Goal: Task Accomplishment & Management: Use online tool/utility

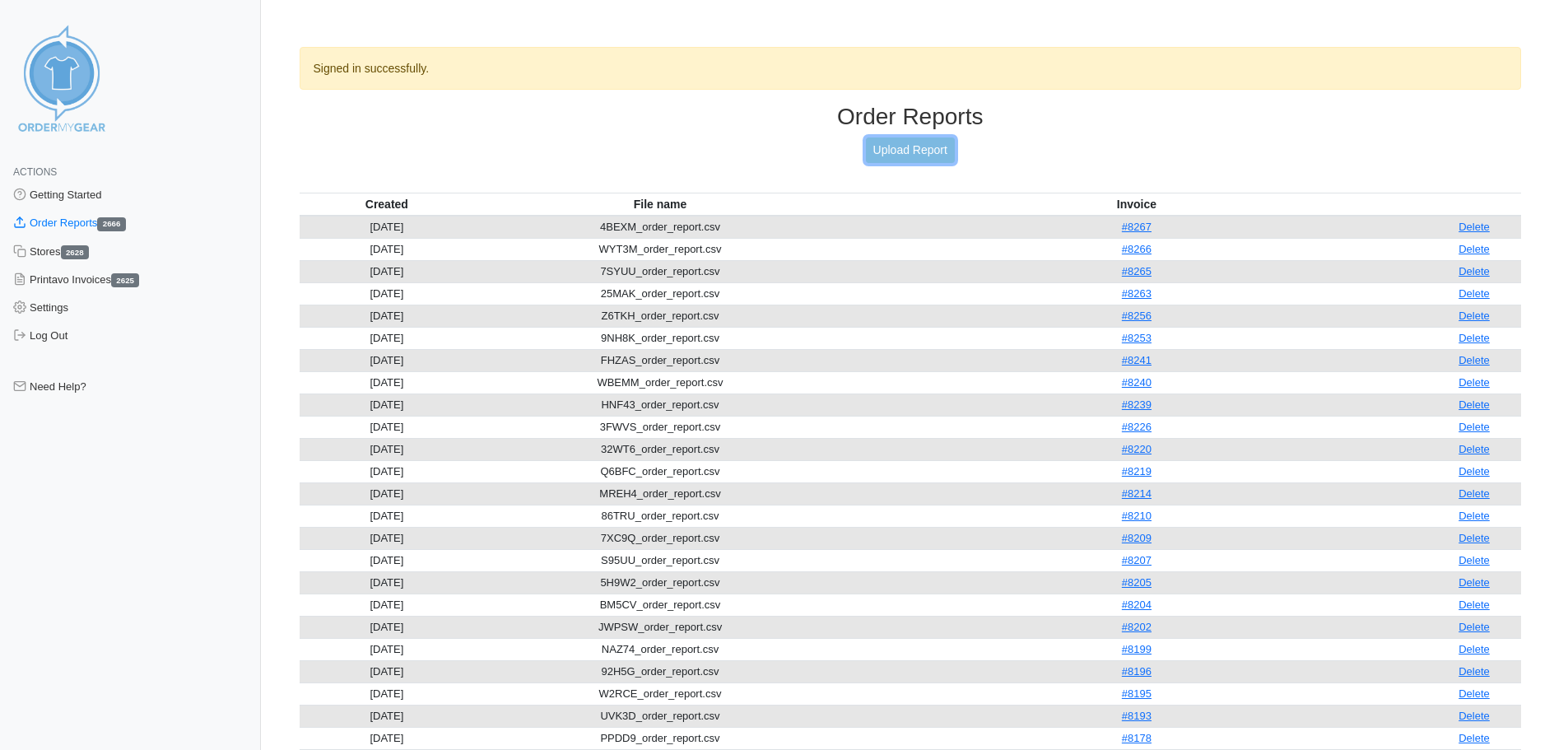
click at [919, 148] on link "Upload Report" at bounding box center [910, 151] width 89 height 26
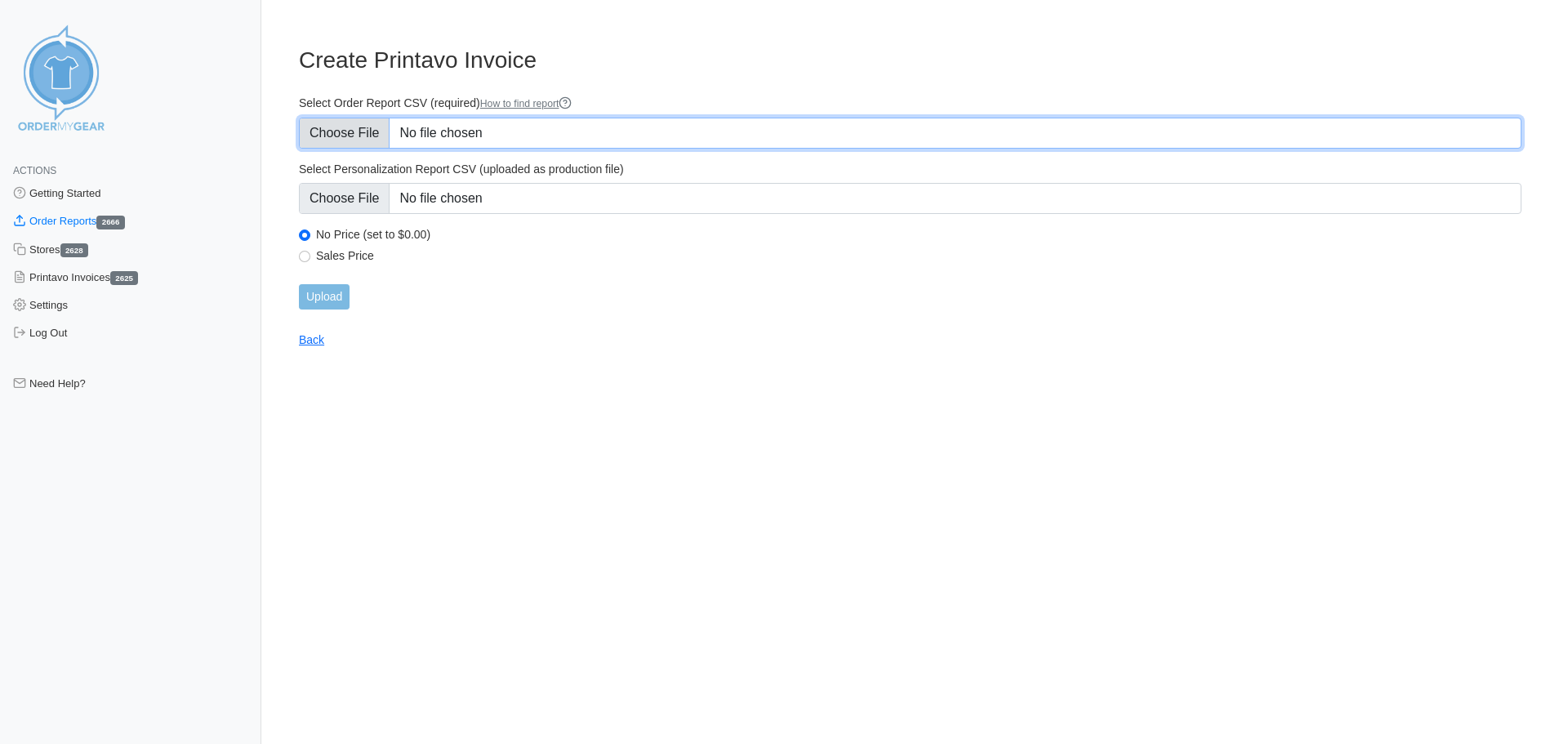
click at [460, 129] on input "Select Order Report CSV (required) How to find report" at bounding box center [910, 134] width 1223 height 31
type input "C:\fakepath\ZBSMW_order_report.csv"
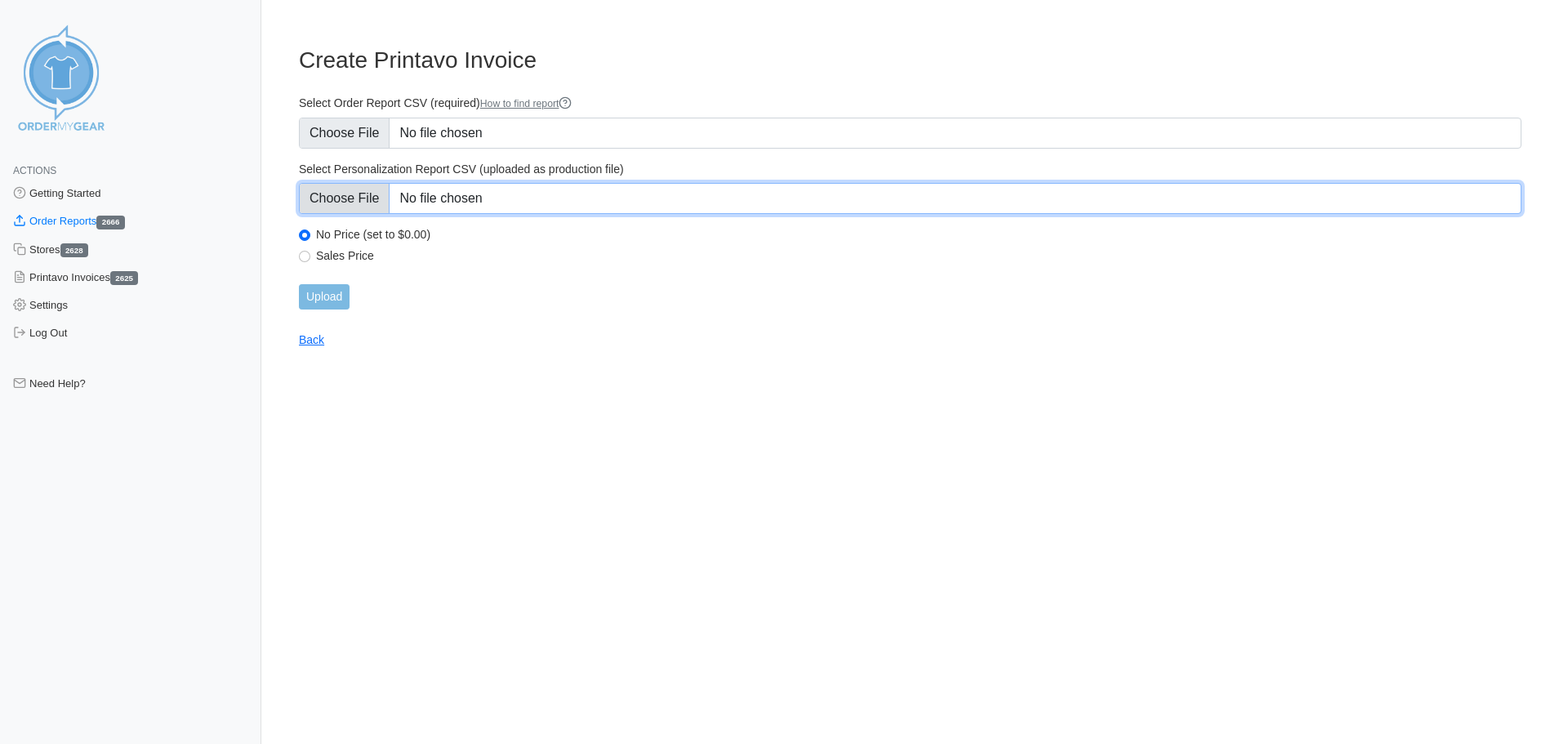
click at [582, 205] on input "Select Personalization Report CSV (uploaded as production file)" at bounding box center [910, 199] width 1223 height 31
type input "C:\fakepath\ZBSMW_personalization_report.csv"
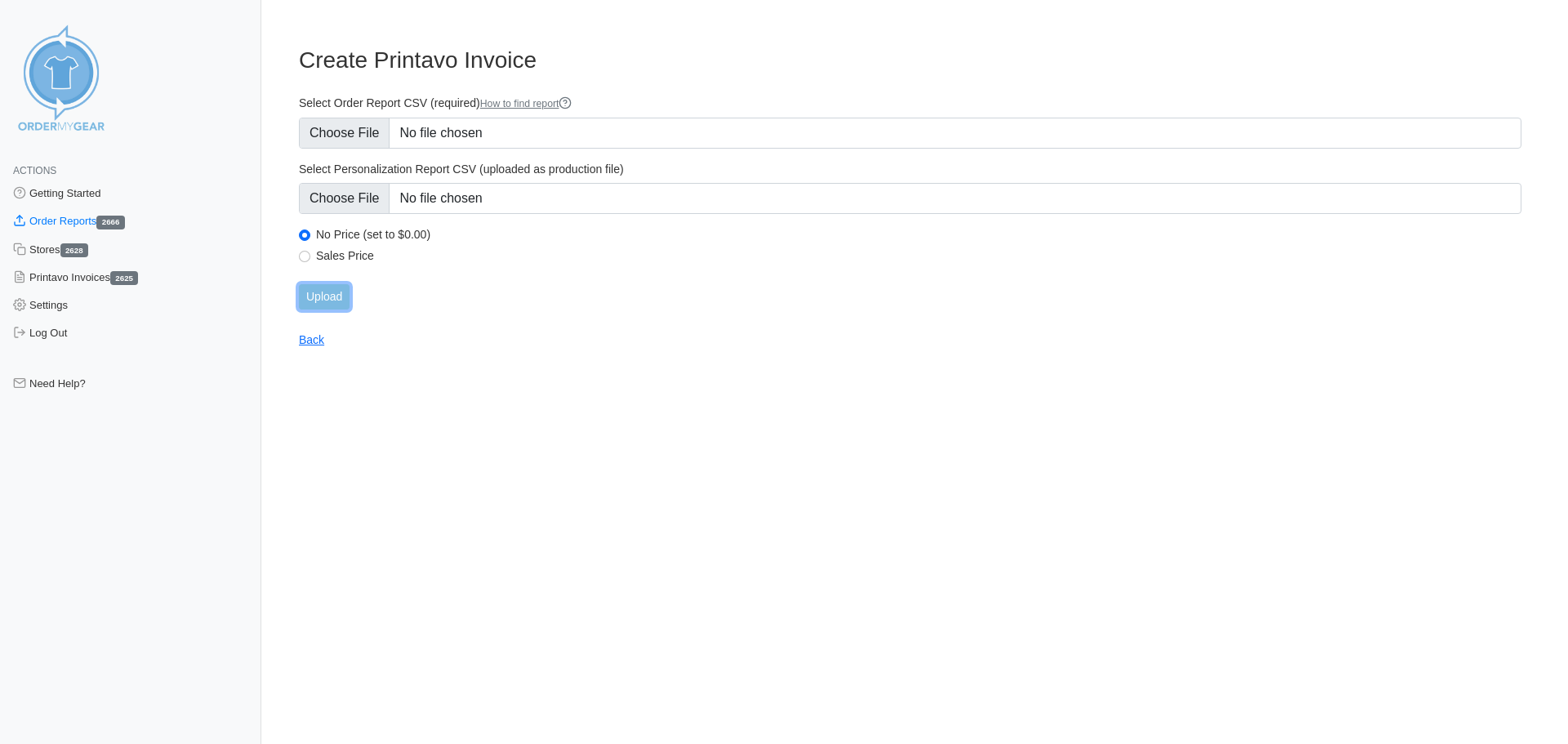
click at [338, 299] on input "Upload" at bounding box center [324, 297] width 50 height 26
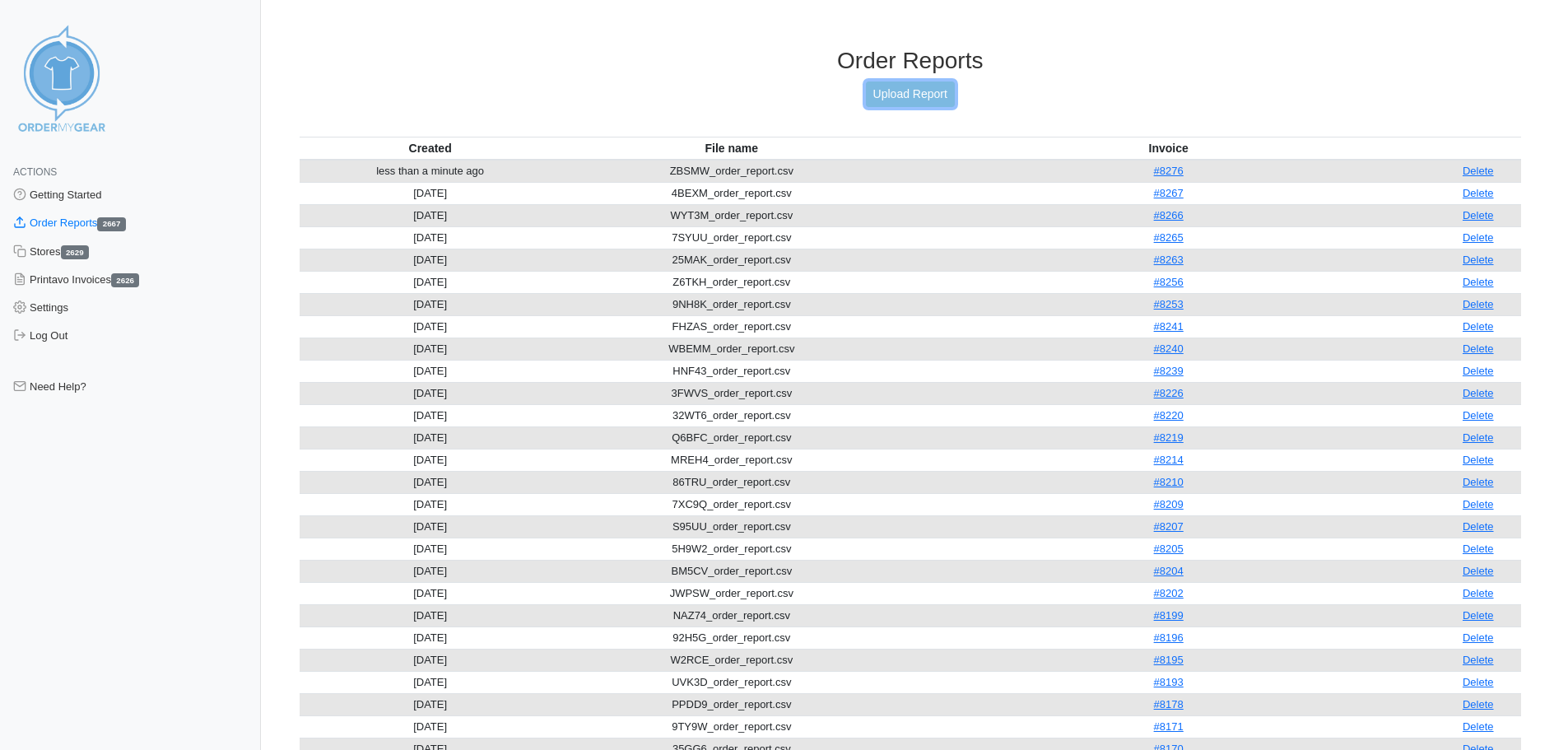
click at [888, 101] on link "Upload Report" at bounding box center [910, 94] width 89 height 26
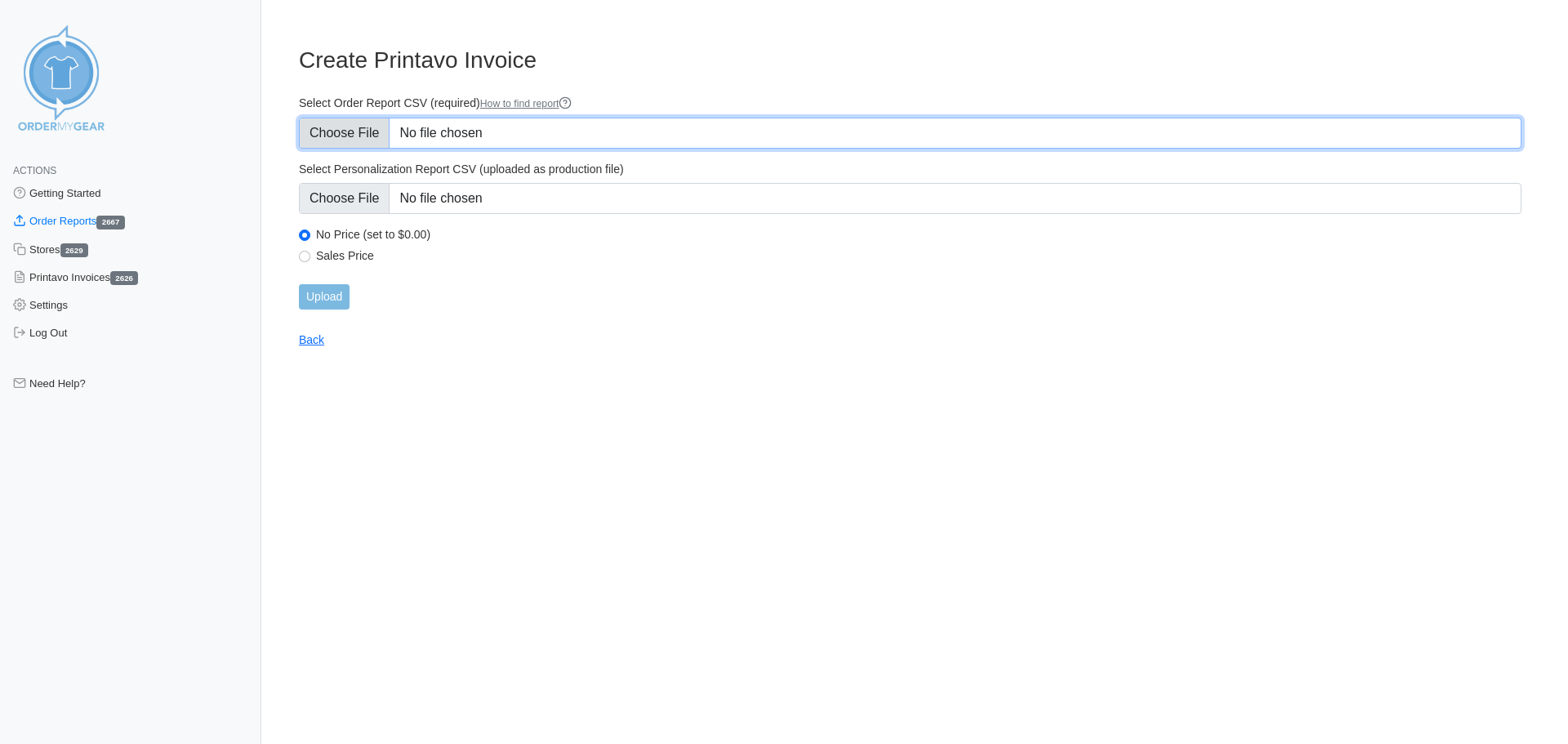
click at [602, 137] on input "Select Order Report CSV (required) How to find report" at bounding box center [910, 134] width 1223 height 31
type input "C:\fakepath\EXD26_order_report.csv"
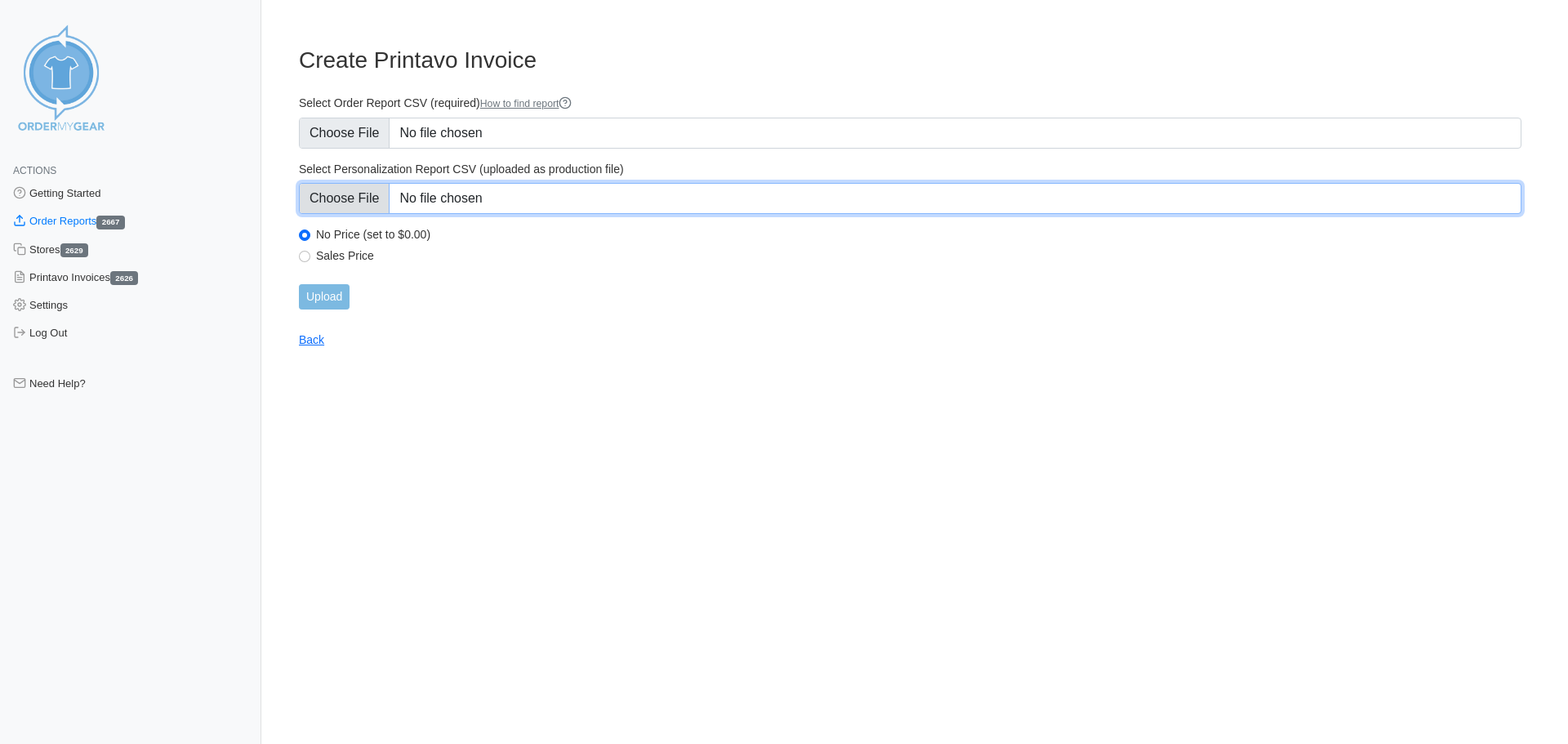
click at [460, 208] on input "Select Personalization Report CSV (uploaded as production file)" at bounding box center [910, 199] width 1223 height 31
type input "C:\fakepath\EXD26_personalization_report.csv"
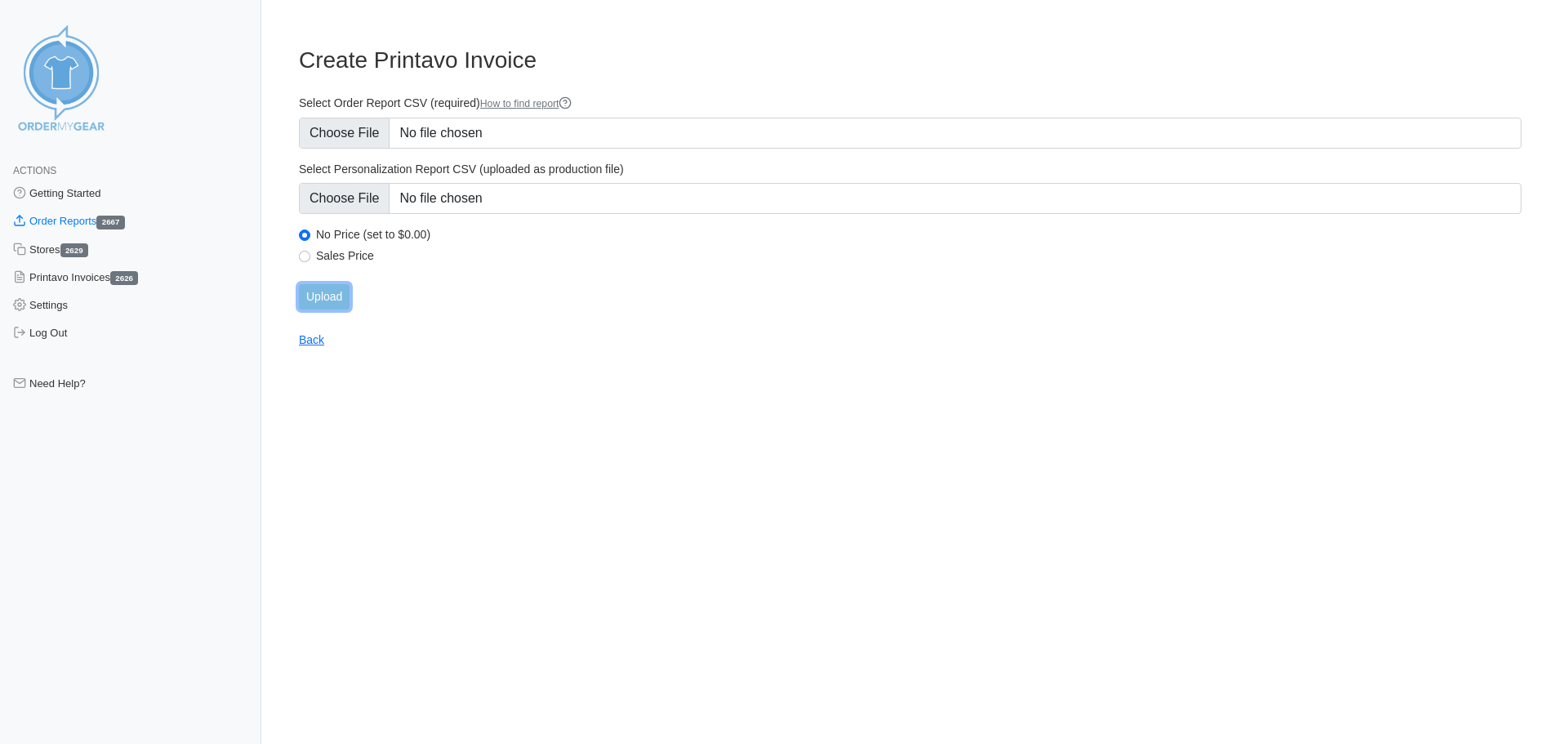
click at [317, 295] on input "Upload" at bounding box center [324, 297] width 50 height 26
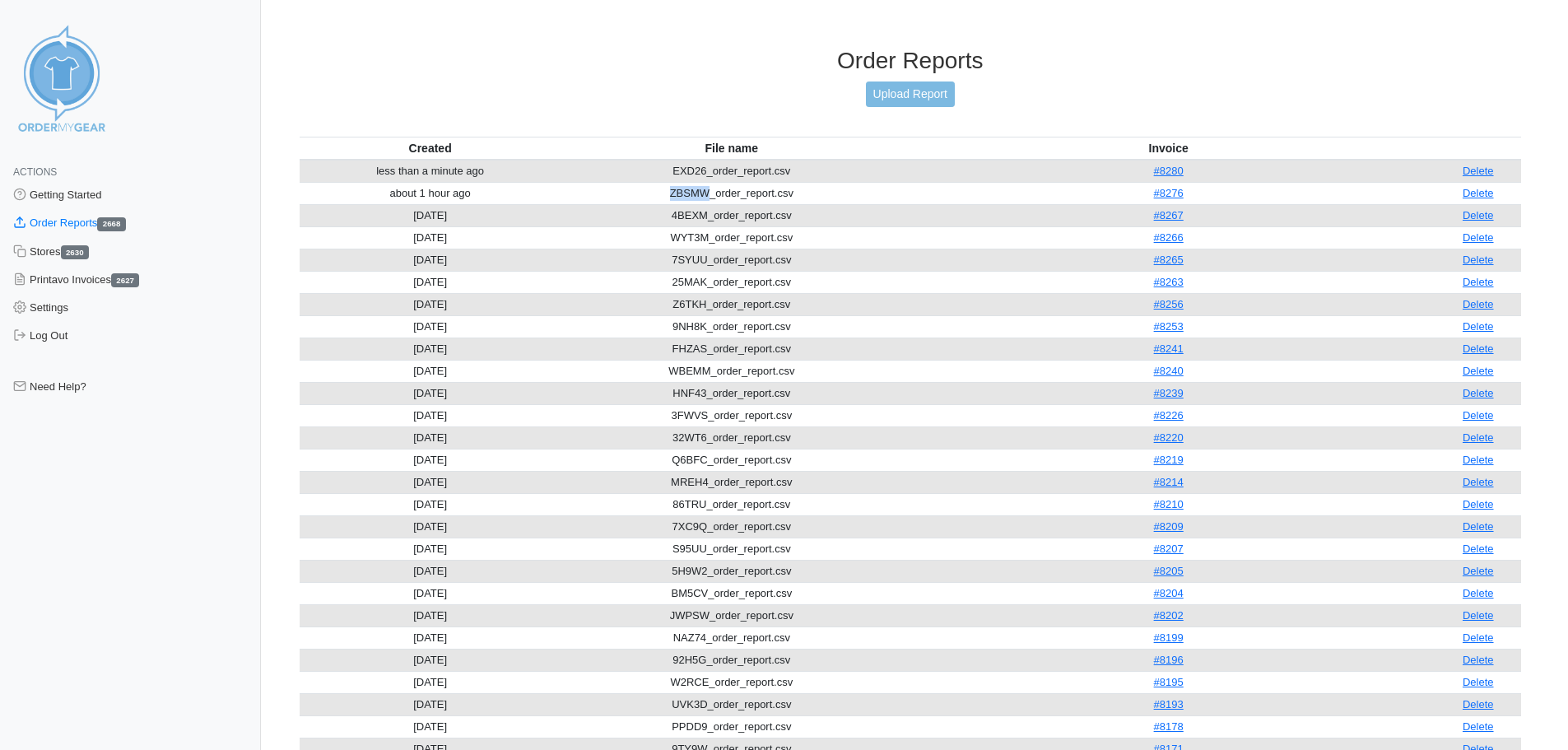
drag, startPoint x: 704, startPoint y: 196, endPoint x: 664, endPoint y: 189, distance: 40.6
click at [664, 189] on td "ZBSMW_order_report.csv" at bounding box center [732, 192] width 341 height 22
copy td "ZBSMW"
click at [935, 95] on link "Upload Report" at bounding box center [910, 94] width 89 height 26
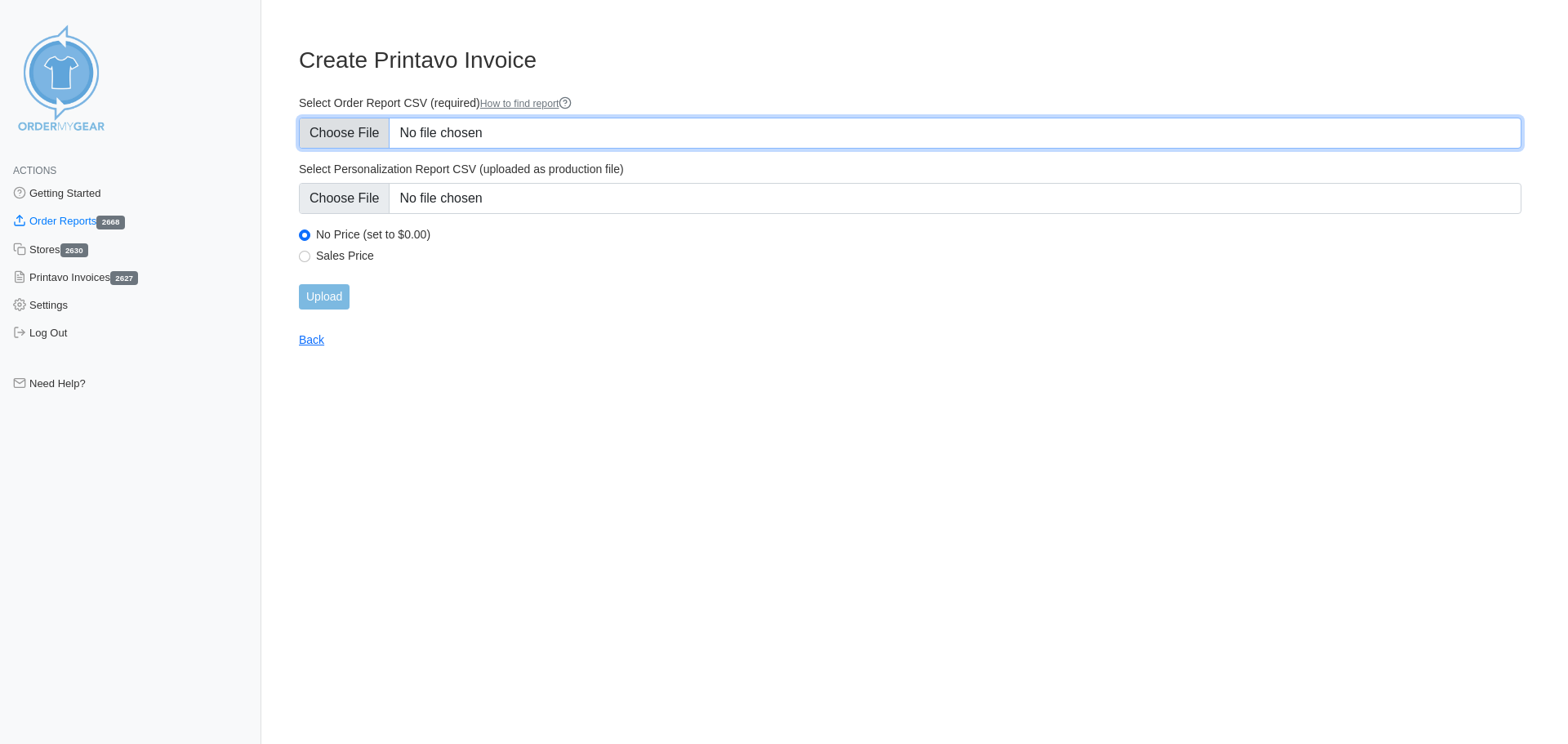
click at [581, 132] on input "Select Order Report CSV (required) How to find report" at bounding box center [910, 134] width 1223 height 31
type input "C:\fakepath\FDUFF_order_report.csv"
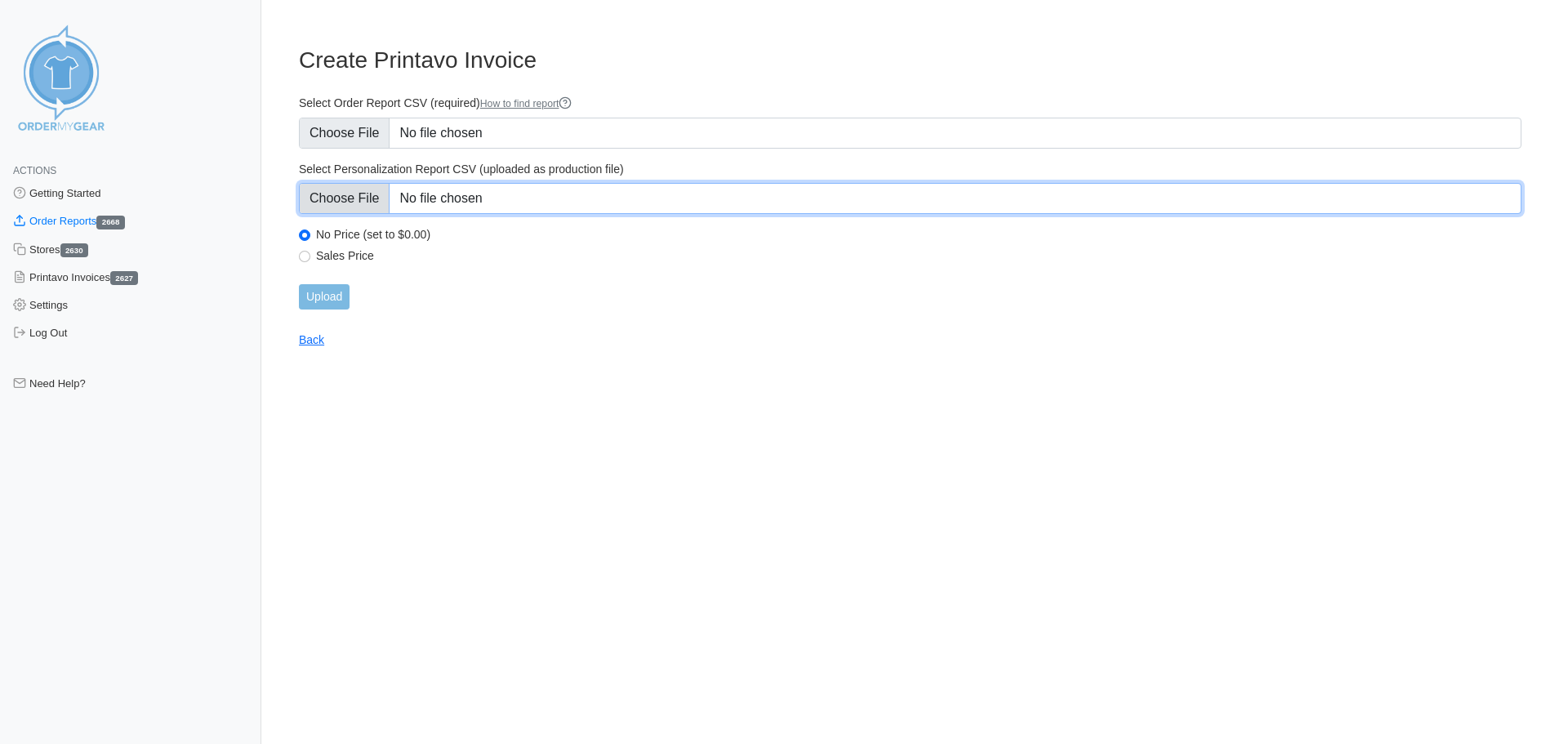
click at [598, 205] on input "Select Personalization Report CSV (uploaded as production file)" at bounding box center [910, 199] width 1223 height 31
type input "C:\fakepath\FDUFF_personalization_report.csv"
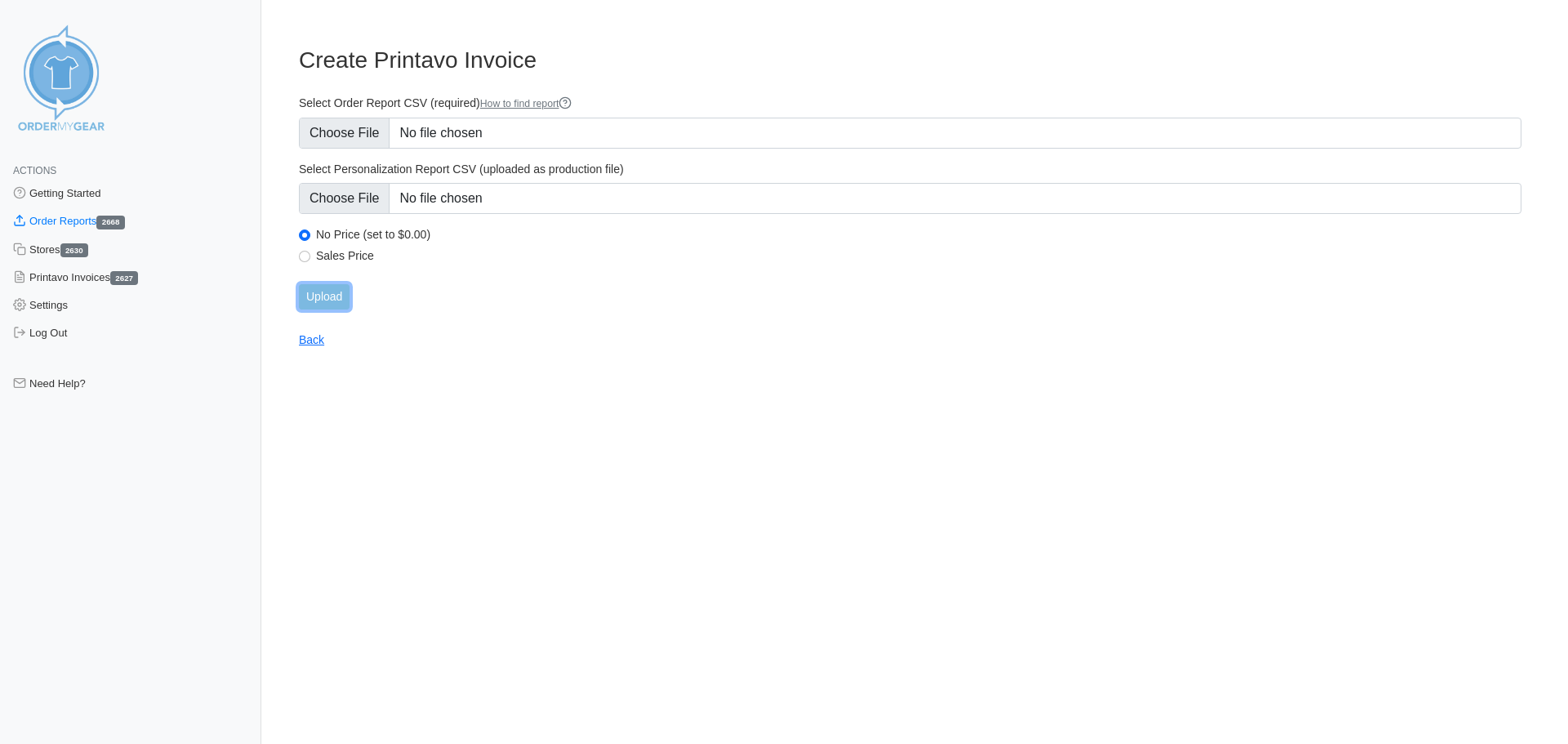
click at [349, 298] on input "Upload" at bounding box center [324, 297] width 50 height 26
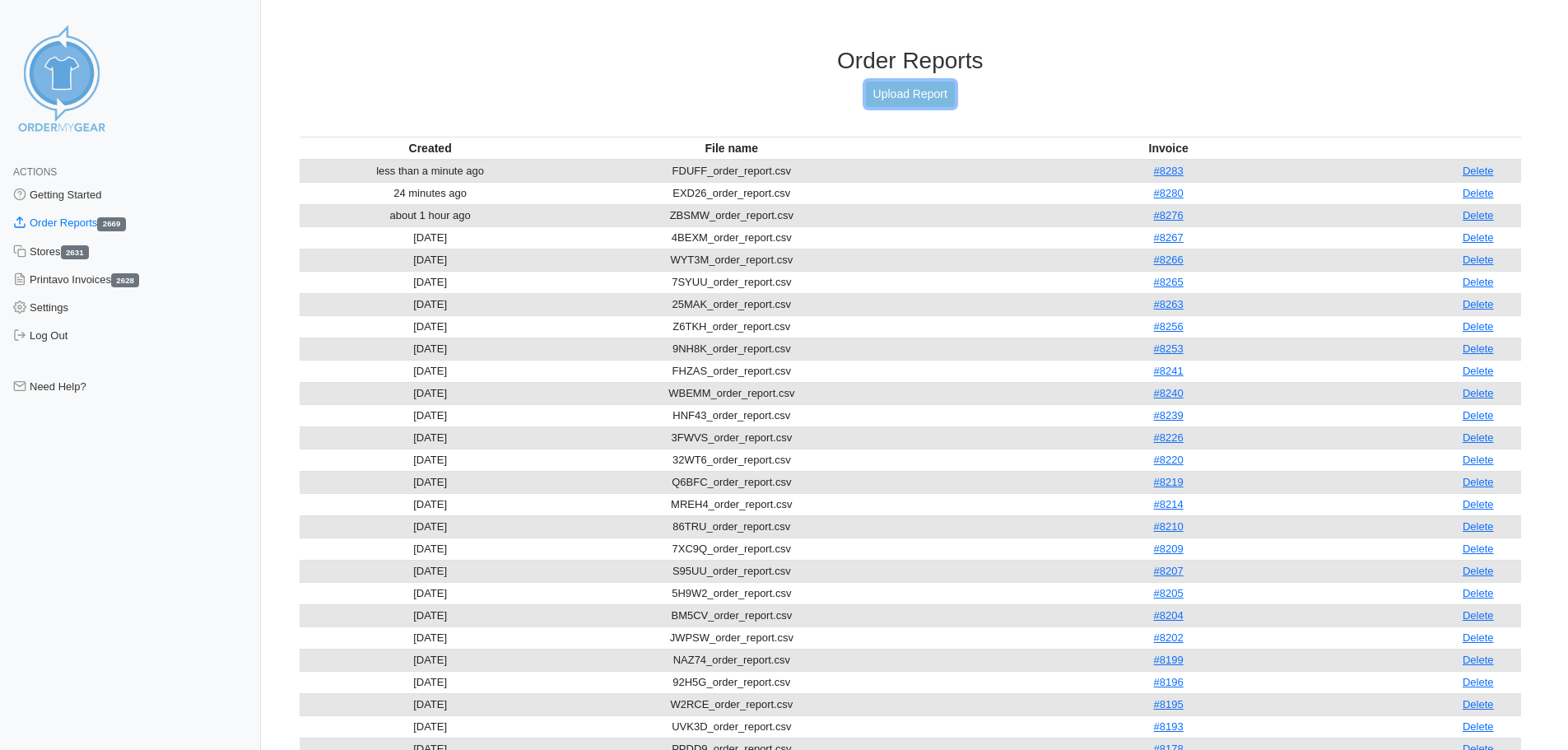
click at [884, 96] on link "Upload Report" at bounding box center [910, 94] width 89 height 26
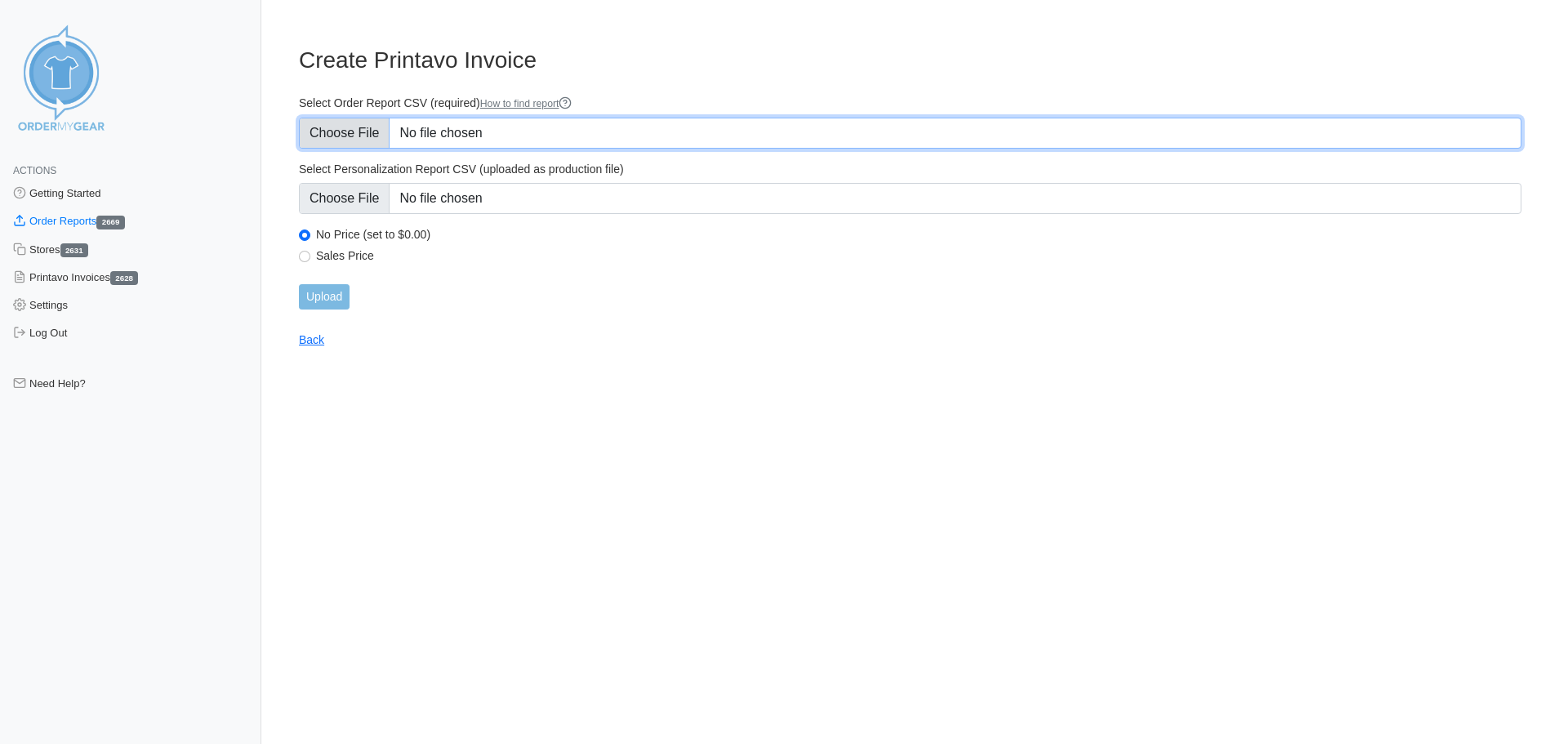
click at [851, 127] on input "Select Order Report CSV (required) How to find report" at bounding box center [910, 134] width 1223 height 31
type input "C:\fakepath\HWCKP_order_report.csv"
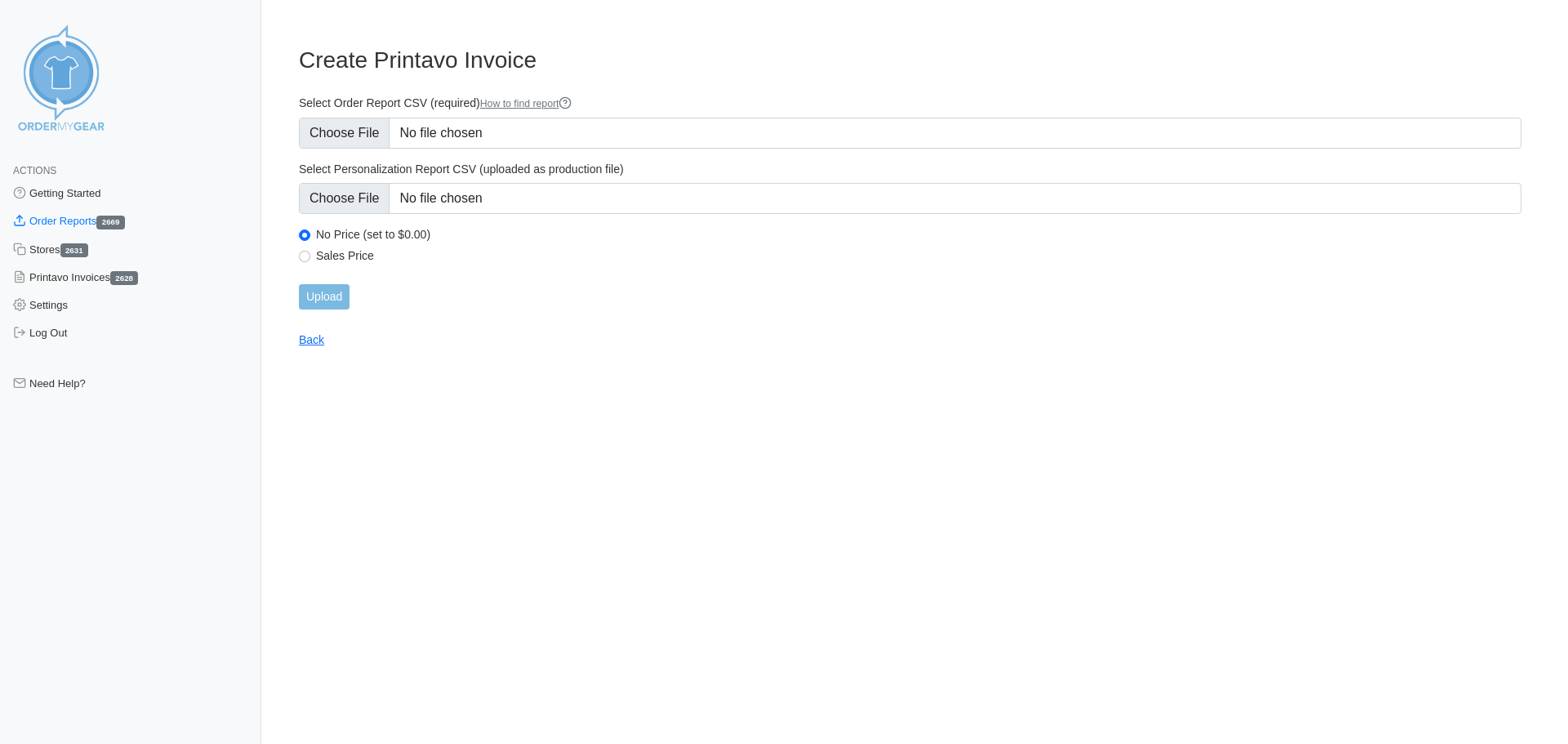
click at [578, 214] on form "Select Order Report CSV (required) How to find report Select Personalization Re…" at bounding box center [910, 202] width 1223 height 214
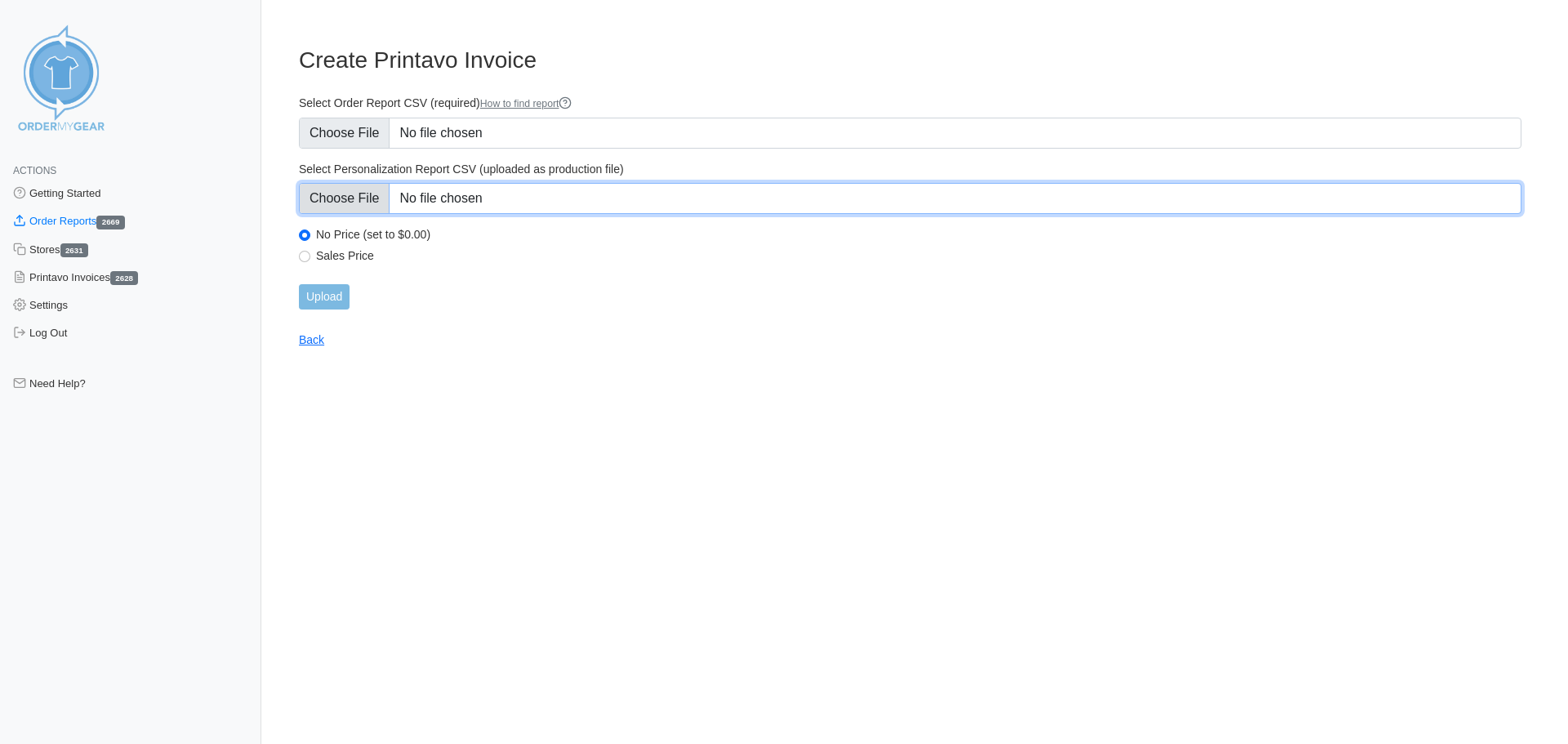
click at [576, 205] on input "Select Personalization Report CSV (uploaded as production file)" at bounding box center [910, 199] width 1223 height 31
type input "C:\fakepath\HWCKP_personalization_report.csv"
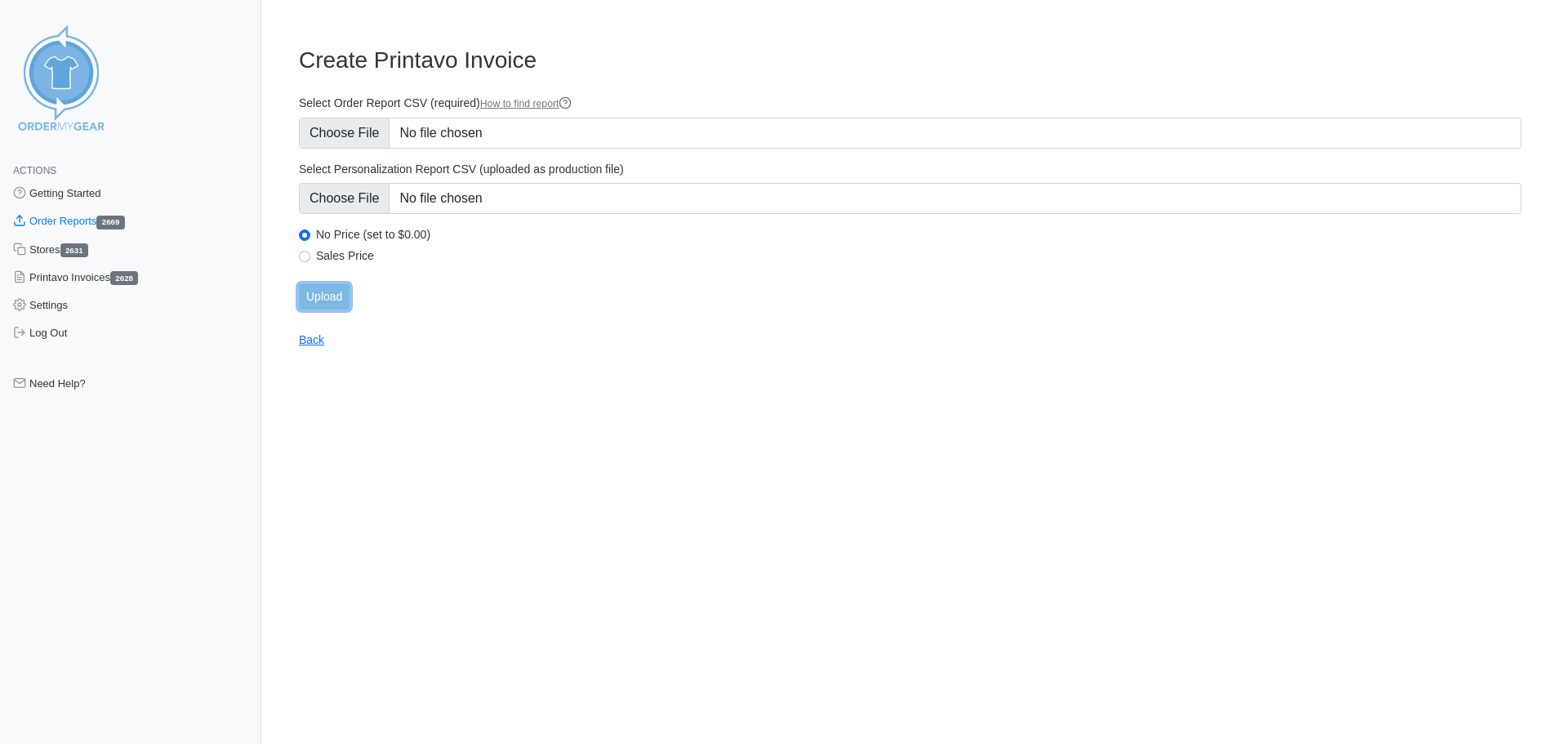
click at [306, 295] on input "Upload" at bounding box center [324, 297] width 50 height 26
